Goal: Use online tool/utility: Utilize a website feature to perform a specific function

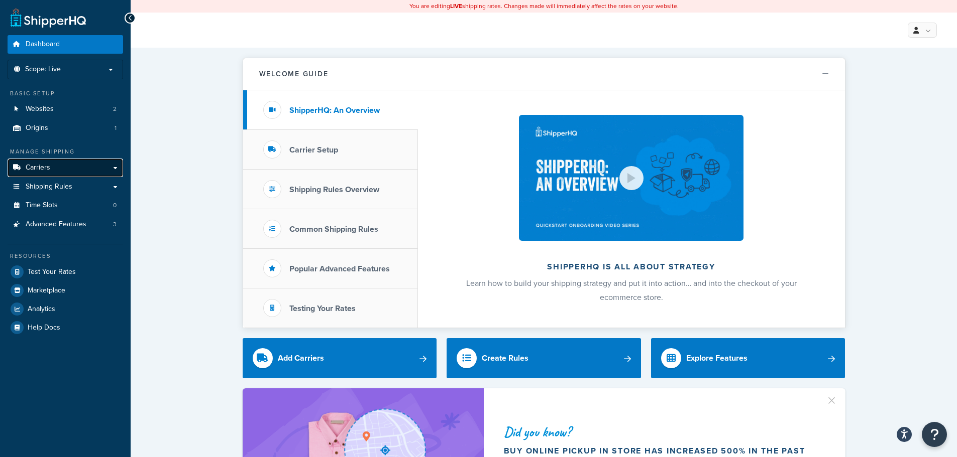
click at [98, 164] on link "Carriers" at bounding box center [65, 168] width 115 height 19
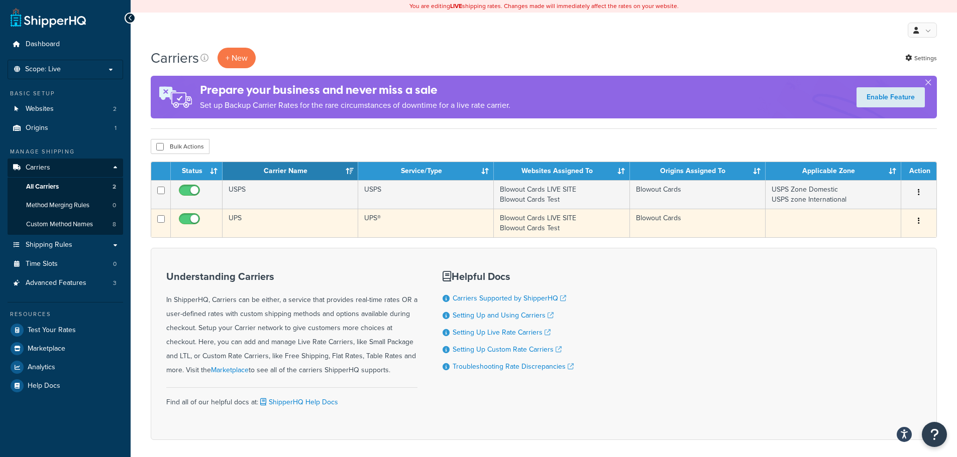
click at [245, 226] on td "UPS" at bounding box center [290, 223] width 136 height 29
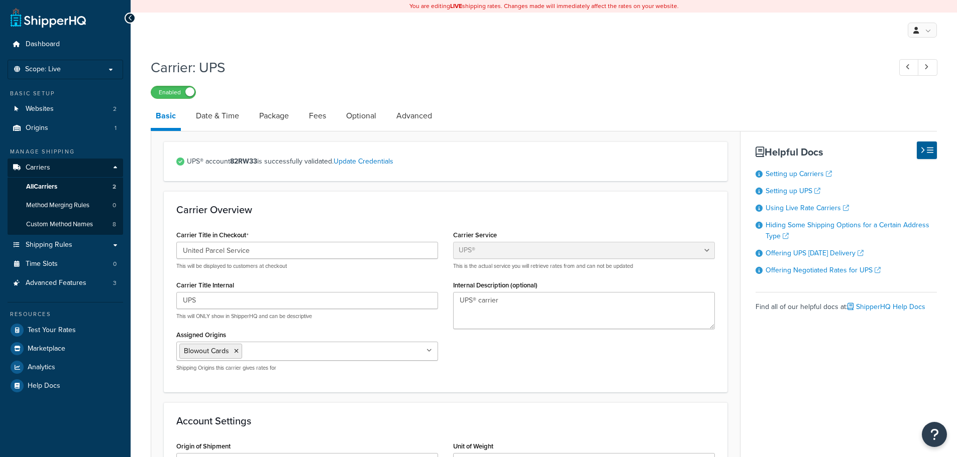
select select "ups"
select select "us"
select select "02"
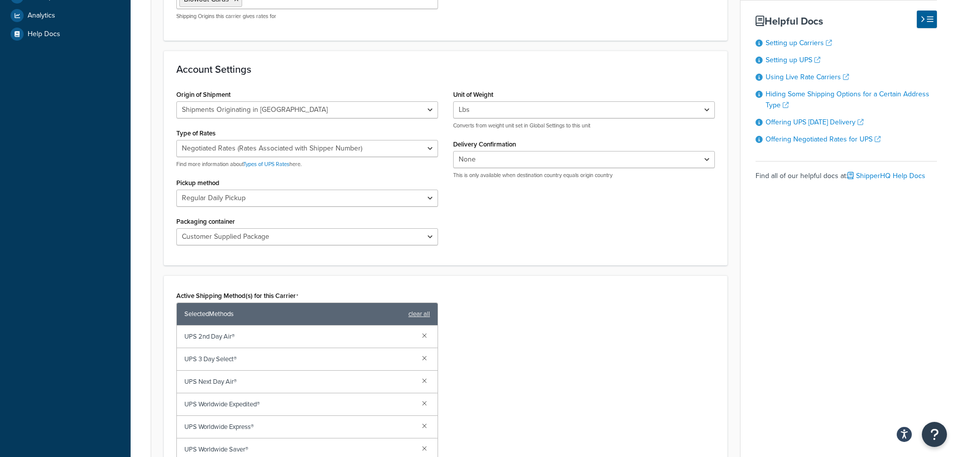
scroll to position [351, 0]
click at [399, 239] on select "Customer Packaging UPS Letter Envelope Customer Supplied Package UPS Tube UPS P…" at bounding box center [307, 237] width 262 height 17
click at [176, 229] on select "Customer Packaging UPS Letter Envelope Customer Supplied Package UPS Tube UPS P…" at bounding box center [307, 237] width 262 height 17
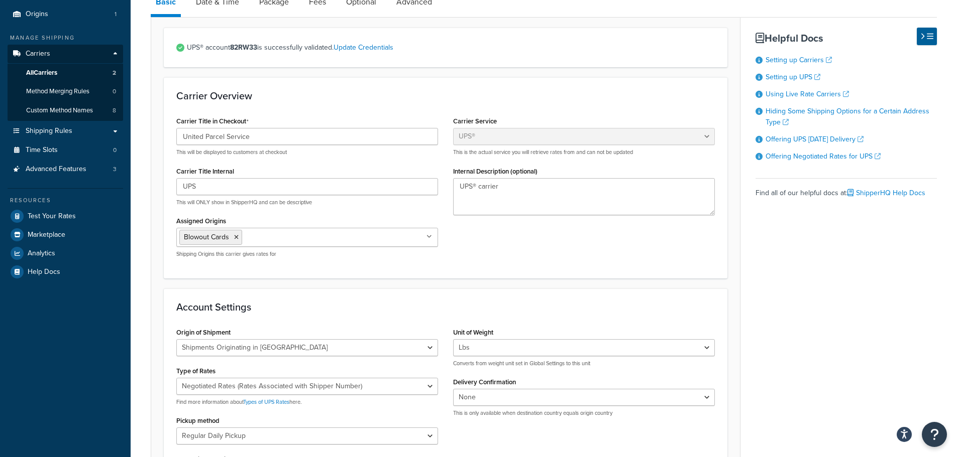
scroll to position [0, 0]
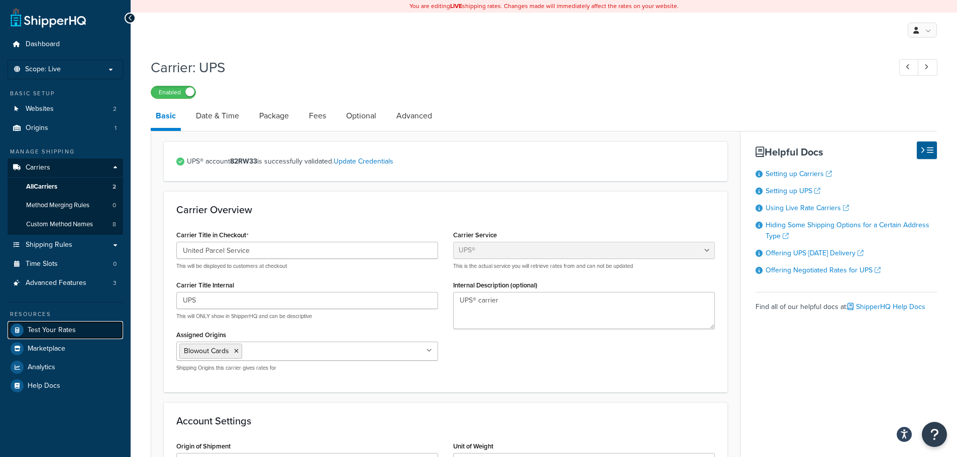
click at [64, 335] on link "Test Your Rates" at bounding box center [65, 330] width 115 height 18
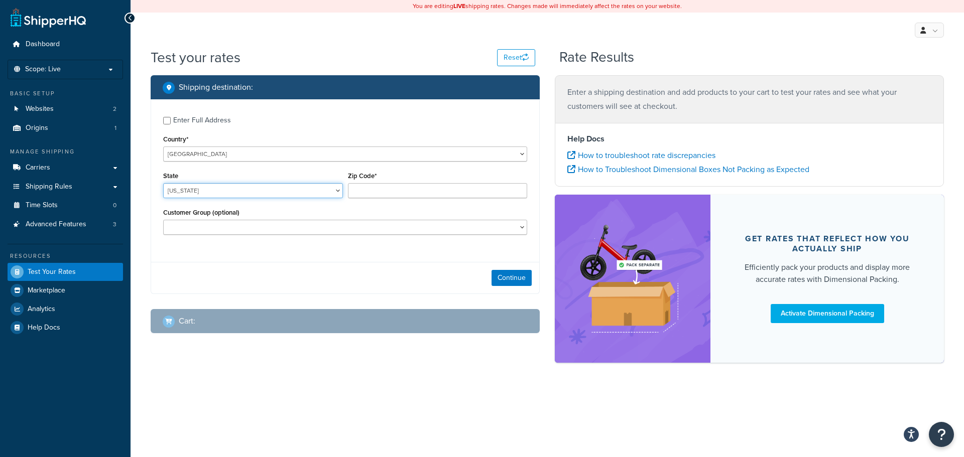
click at [191, 191] on select "Alabama Alaska American Samoa Arizona Arkansas Armed Forces Americas Armed Forc…" at bounding box center [253, 190] width 180 height 15
select select "CA"
click at [163, 183] on select "Alabama Alaska American Samoa Arizona Arkansas Armed Forces Americas Armed Forc…" at bounding box center [253, 190] width 180 height 15
click at [381, 191] on input "Zip Code*" at bounding box center [438, 190] width 180 height 15
type input "92506"
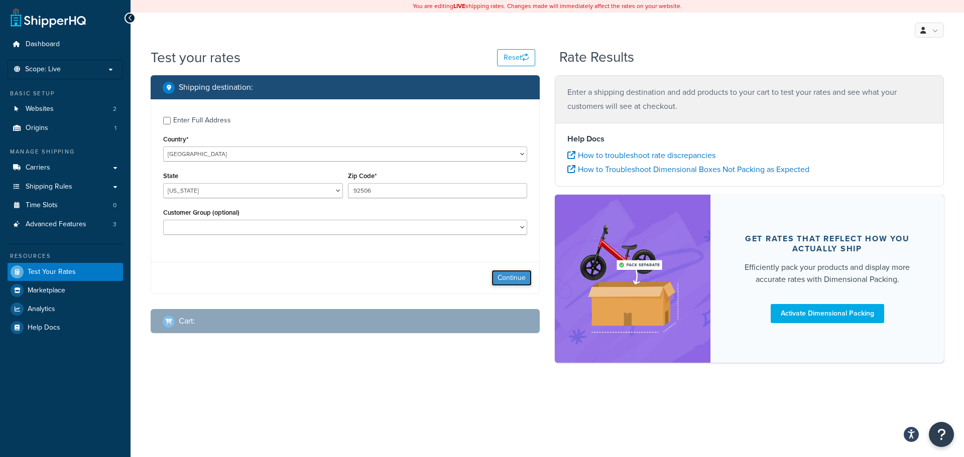
click at [515, 286] on button "Continue" at bounding box center [512, 278] width 40 height 16
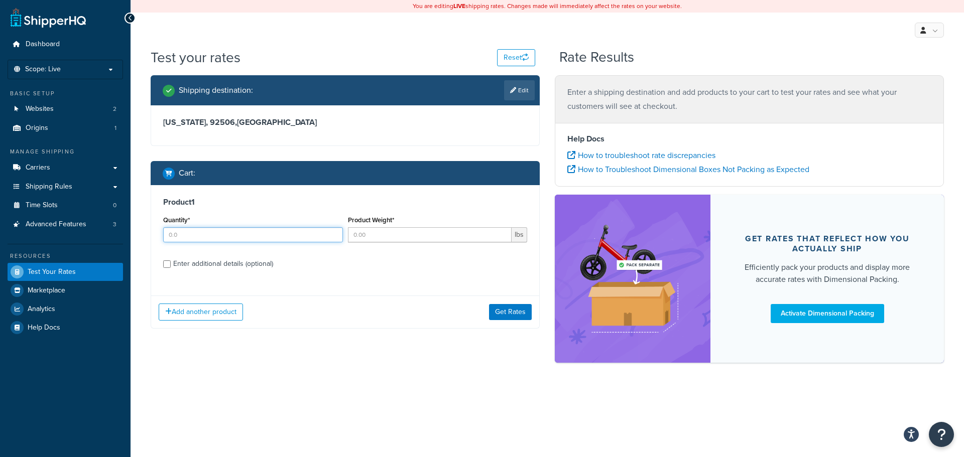
click at [290, 232] on input "Quantity*" at bounding box center [253, 234] width 180 height 15
type input "1"
click at [428, 240] on input "Product Weight*" at bounding box center [430, 234] width 164 height 15
type input "10"
click at [517, 307] on button "Get Rates" at bounding box center [510, 312] width 43 height 16
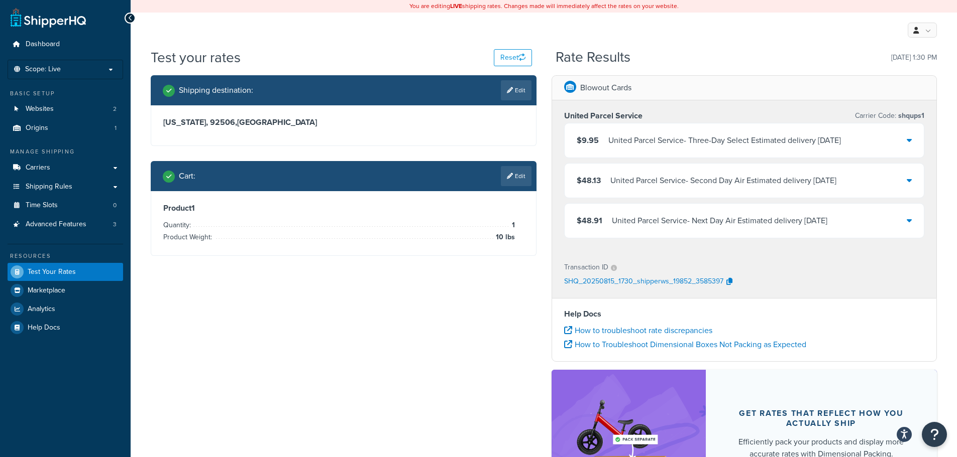
click at [615, 234] on div "$48.91 United Parcel Service - Next Day Air Estimated delivery Mon, Aug 18" at bounding box center [744, 221] width 360 height 34
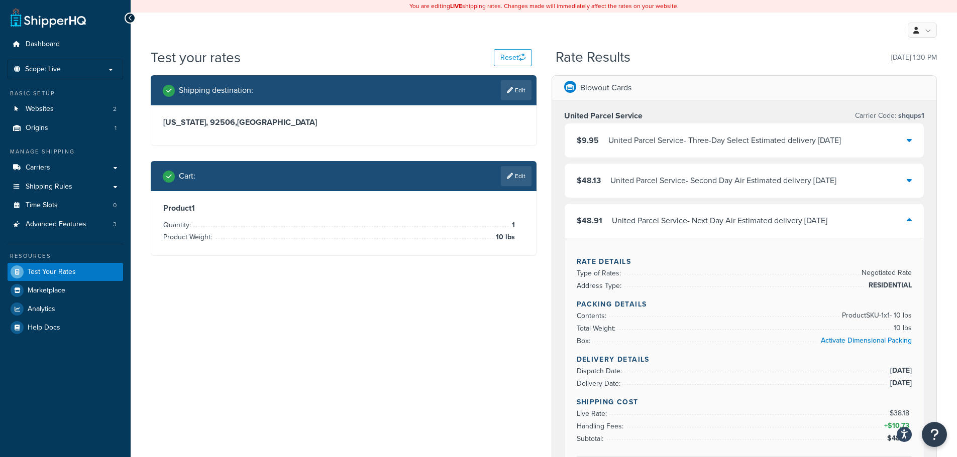
click at [760, 187] on div "United Parcel Service - Second Day Air Estimated delivery Tue, Aug 19" at bounding box center [723, 181] width 226 height 14
